Goal: Information Seeking & Learning: Find specific fact

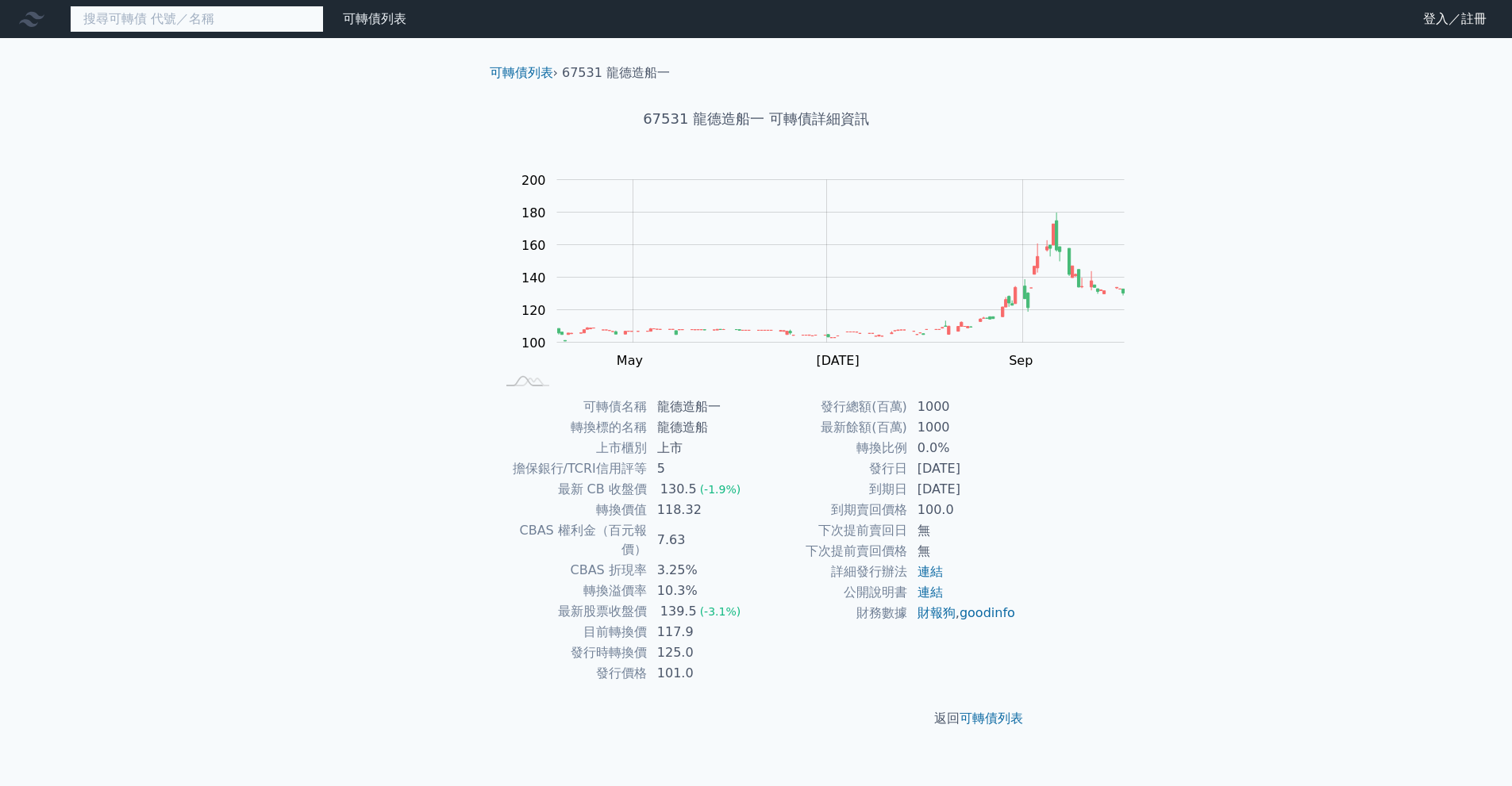
click at [307, 19] on input at bounding box center [197, 19] width 254 height 27
type input "阿"
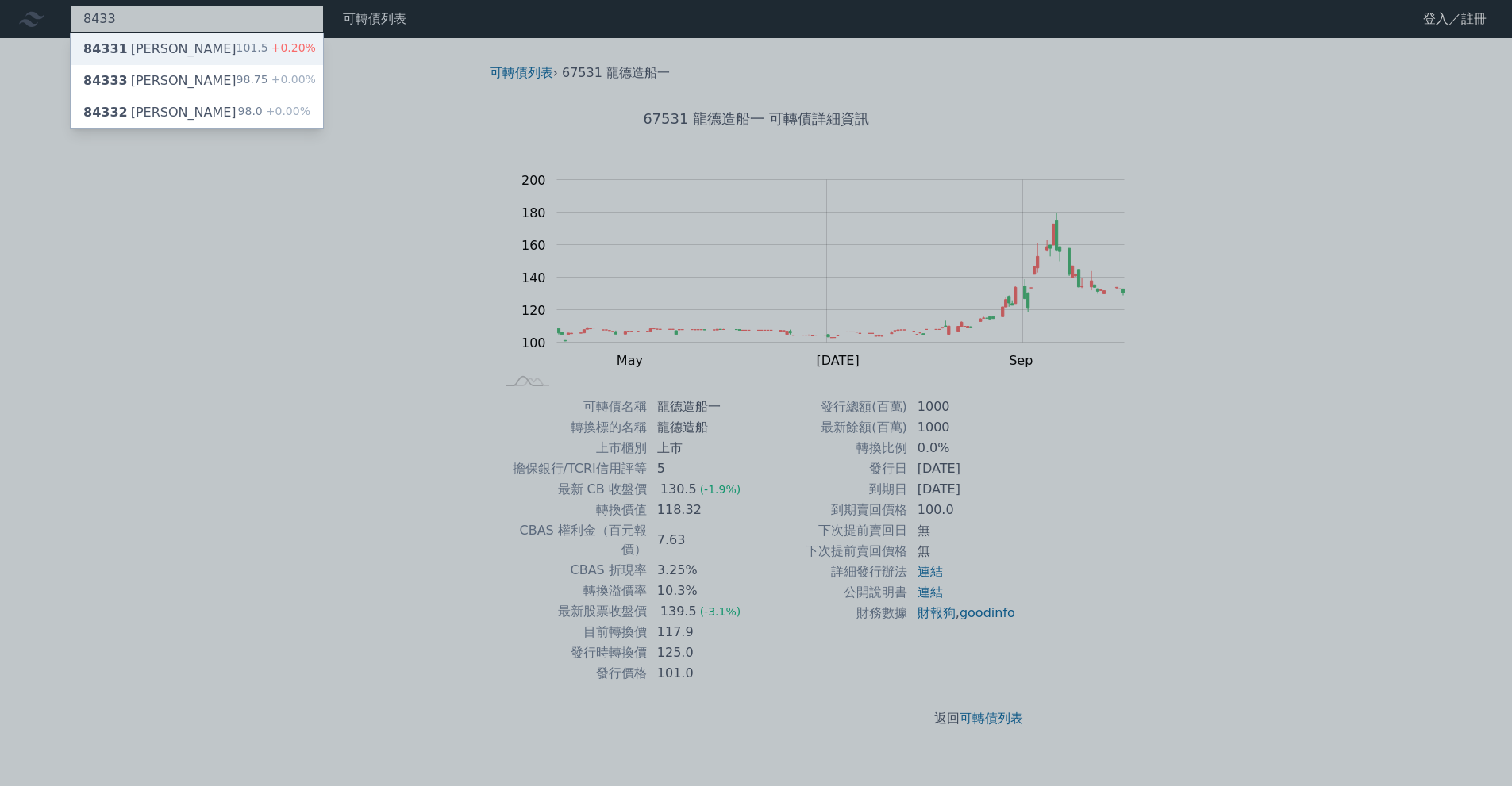
type input "8433"
click at [269, 57] on div "84331 弘帆一 101.5 +0.20%" at bounding box center [197, 49] width 252 height 32
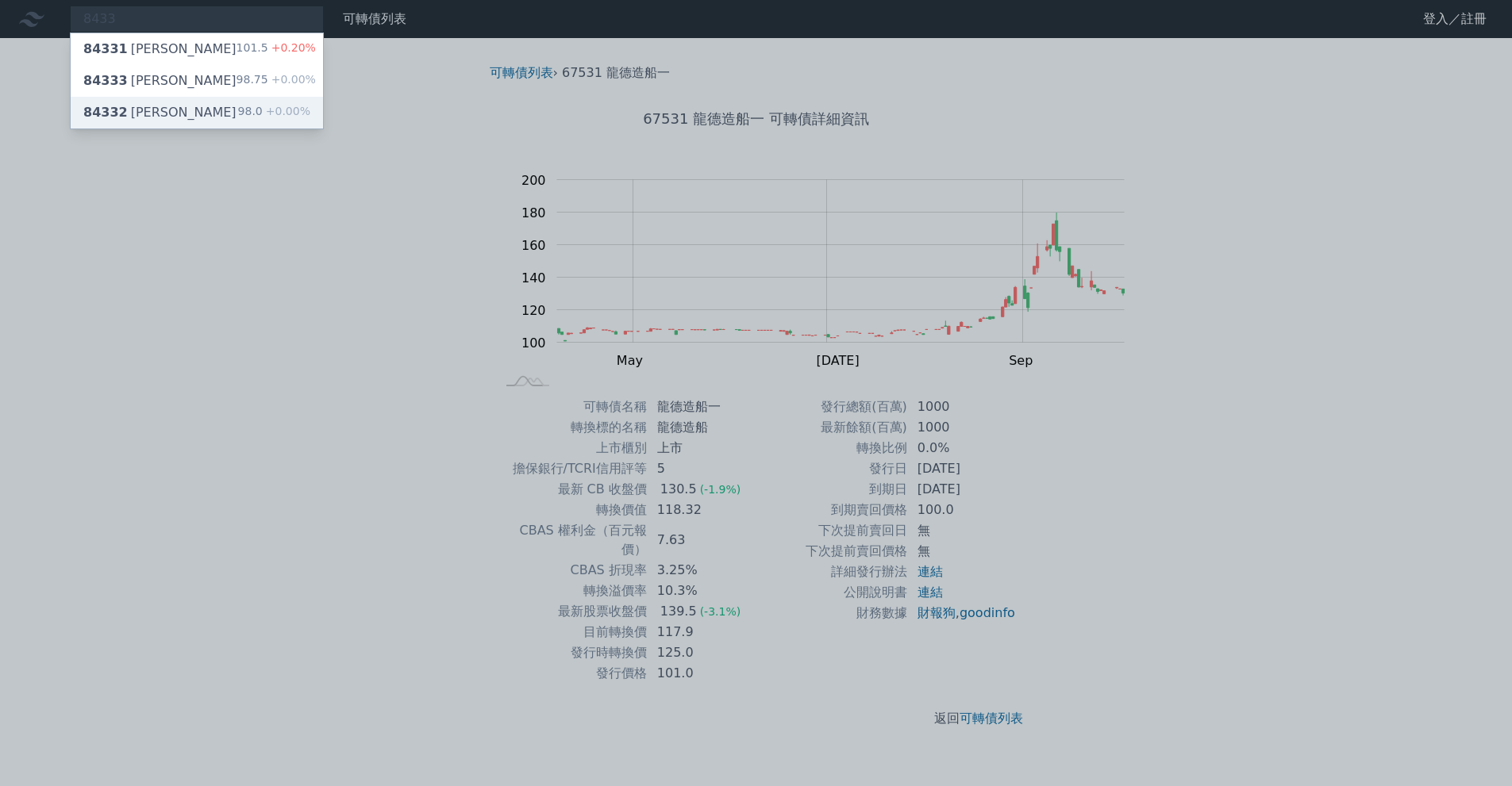
click at [181, 127] on div "84332 弘帆二 98.0 +0.00%" at bounding box center [197, 112] width 252 height 32
click at [180, 91] on div "84333 [PERSON_NAME]" at bounding box center [159, 81] width 153 height 19
